Goal: Task Accomplishment & Management: Manage account settings

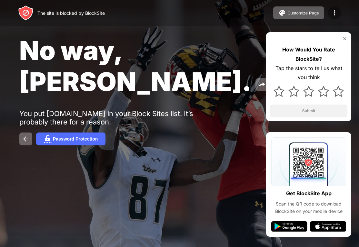
click at [331, 14] on img at bounding box center [334, 13] width 8 height 8
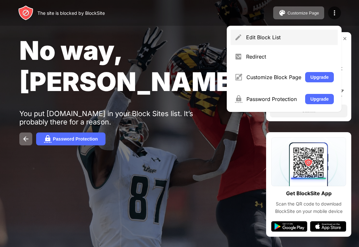
click at [267, 37] on div "Edit Block List" at bounding box center [290, 37] width 88 height 6
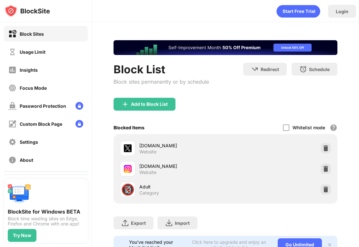
click at [324, 169] on img at bounding box center [325, 169] width 6 height 6
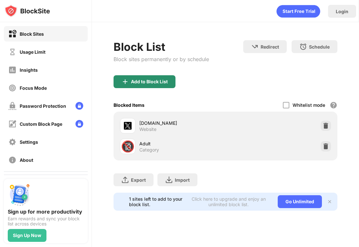
click at [157, 78] on div "Add to Block List" at bounding box center [144, 81] width 62 height 13
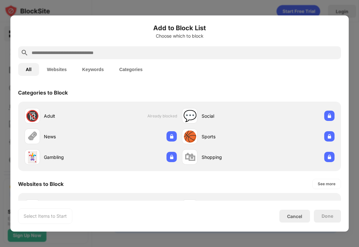
click at [153, 54] on input "text" at bounding box center [184, 53] width 307 height 8
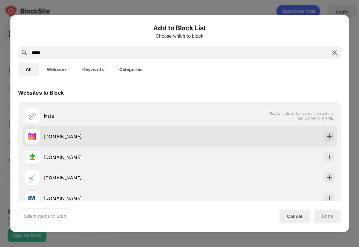
type input "*****"
click at [133, 126] on div "[DOMAIN_NAME]" at bounding box center [179, 136] width 315 height 21
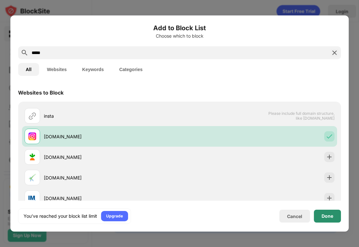
click at [322, 218] on div "Done" at bounding box center [327, 216] width 12 height 5
